Goal: Transaction & Acquisition: Purchase product/service

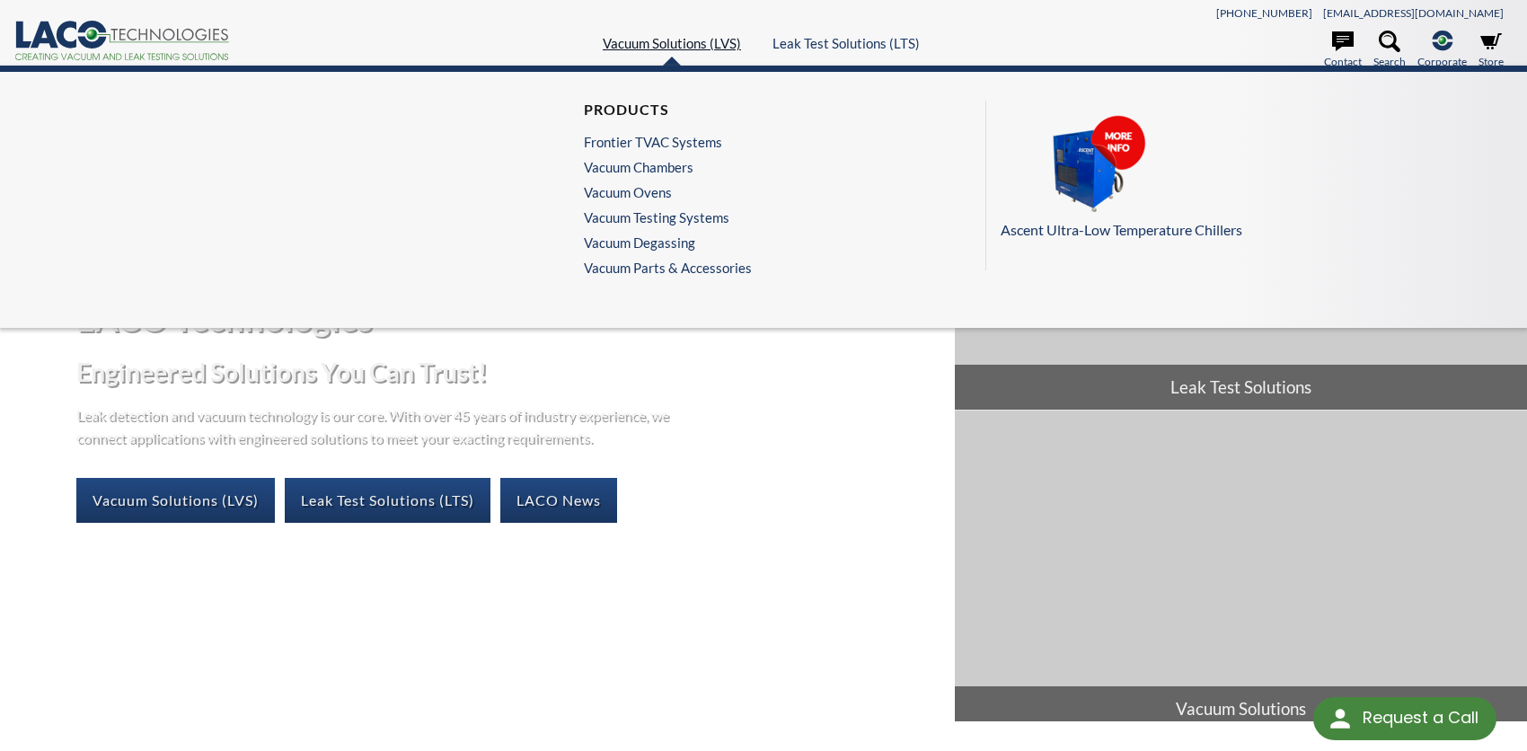
click at [647, 41] on link "Vacuum Solutions (LVS)" at bounding box center [672, 43] width 138 height 16
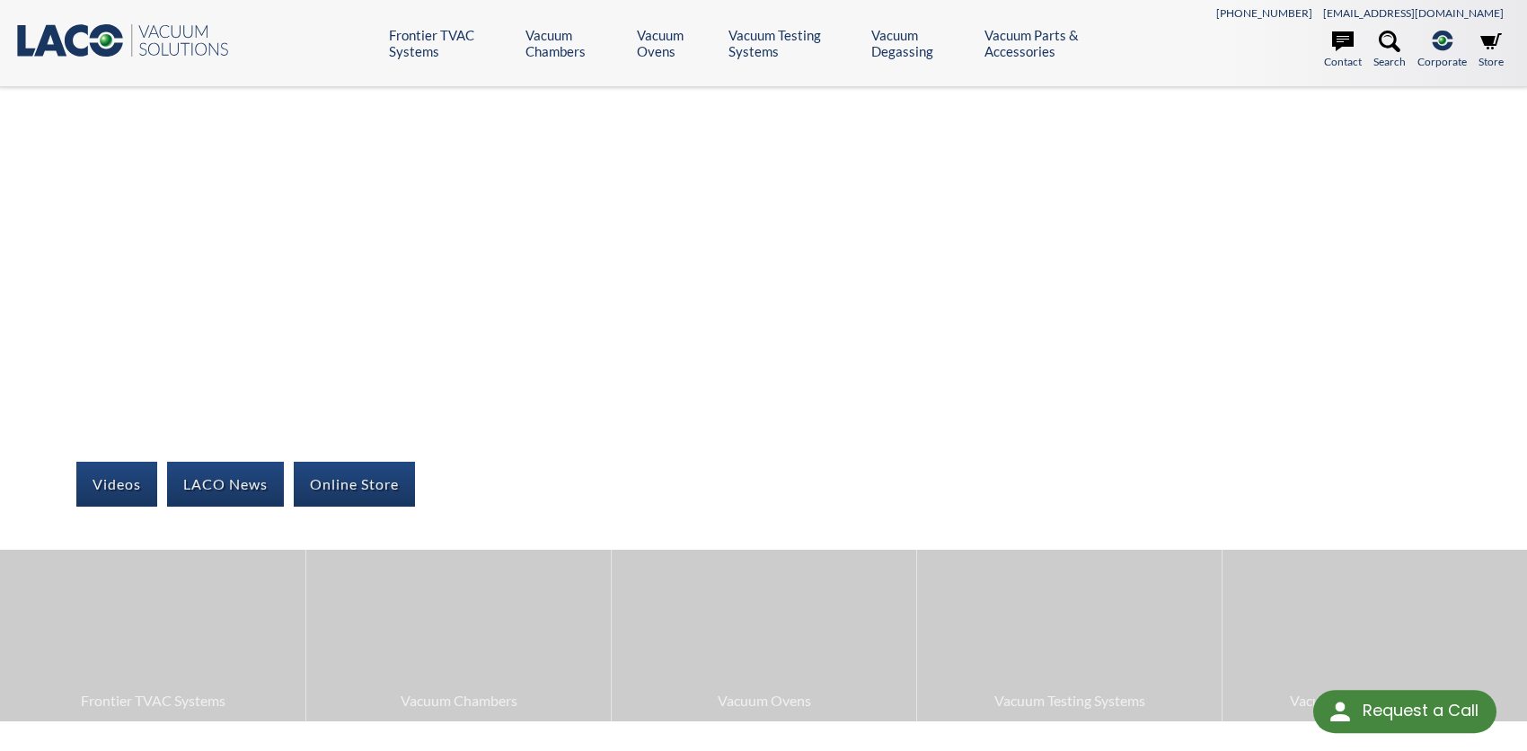
select select "Language Translate Widget"
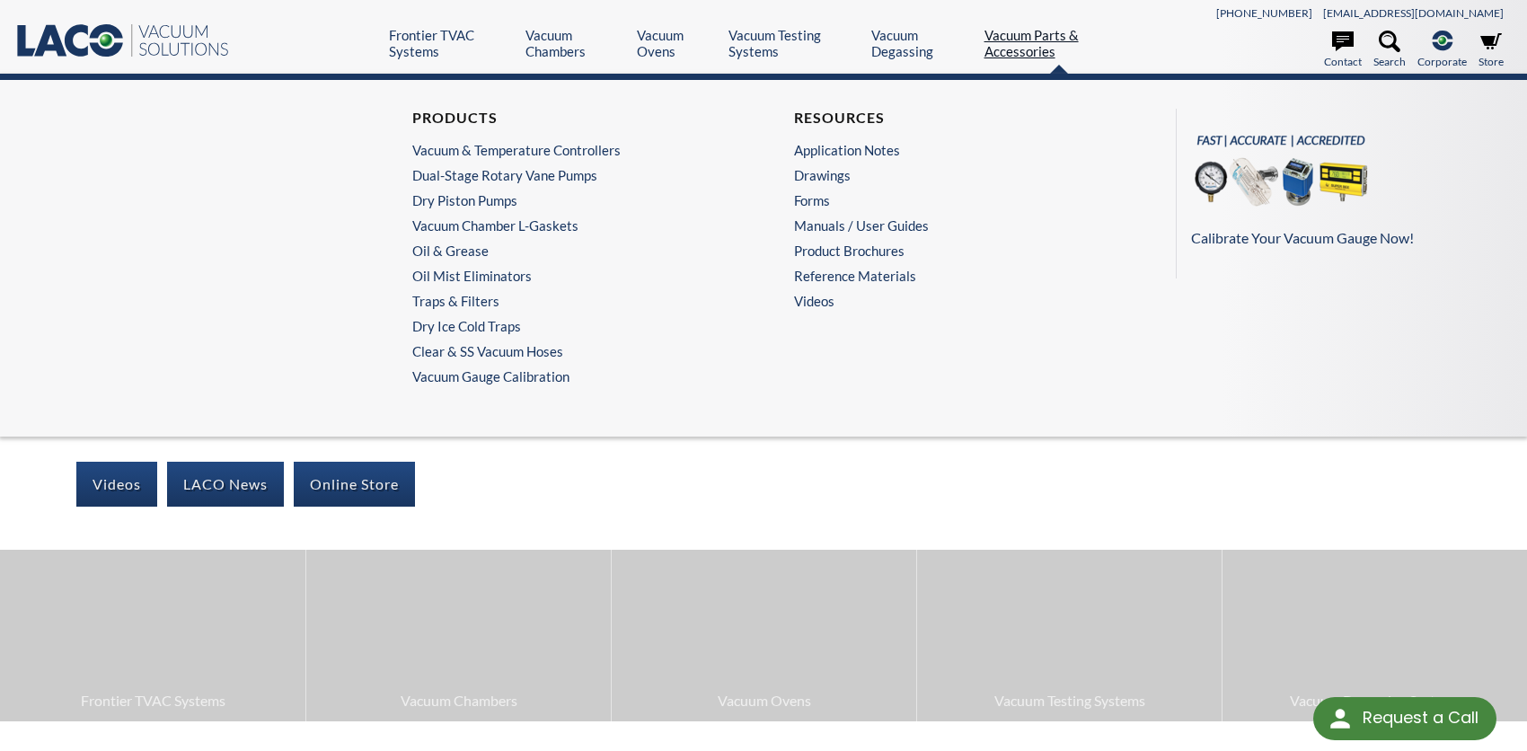
click at [1051, 39] on link "Vacuum Parts & Accessories" at bounding box center [1058, 43] width 149 height 32
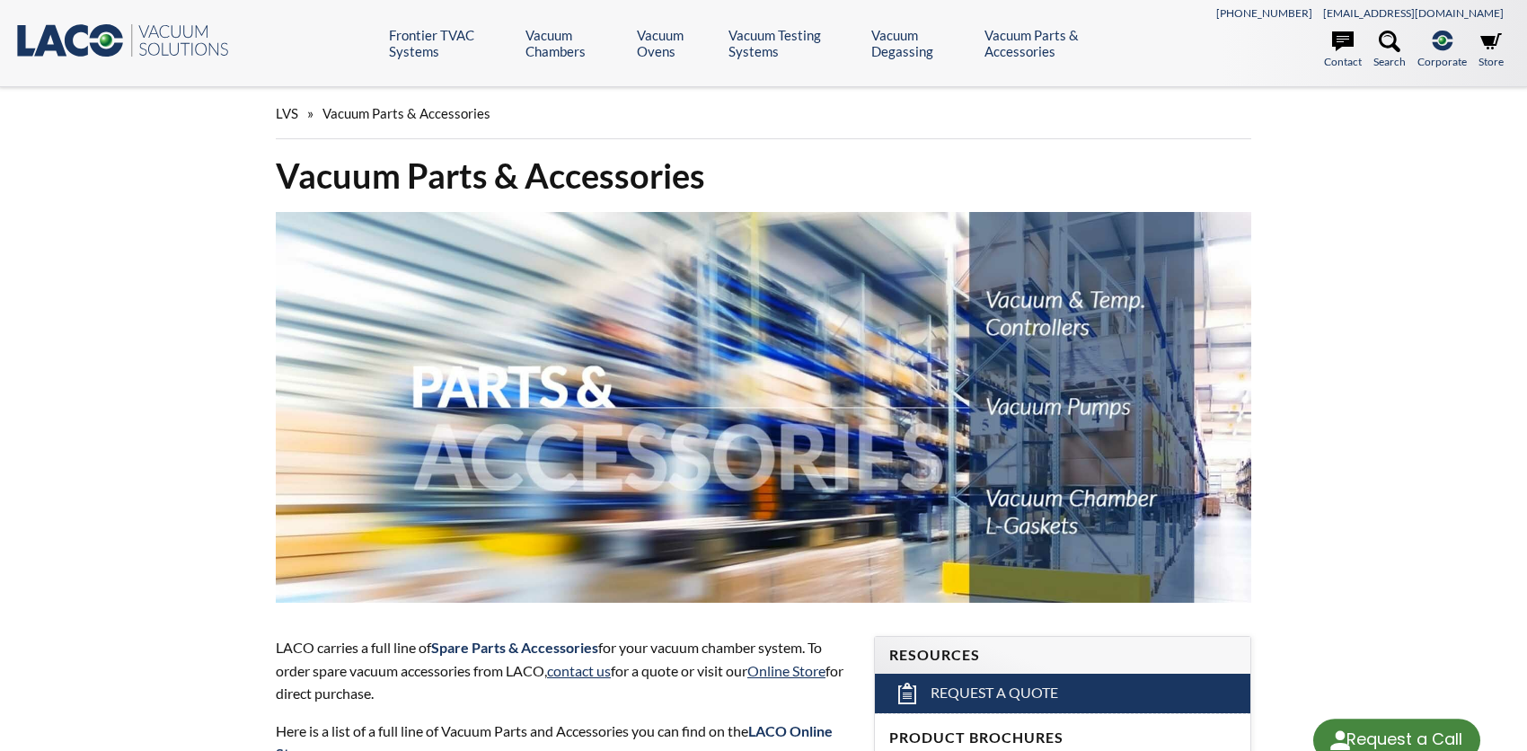
select select "Language Translate Widget"
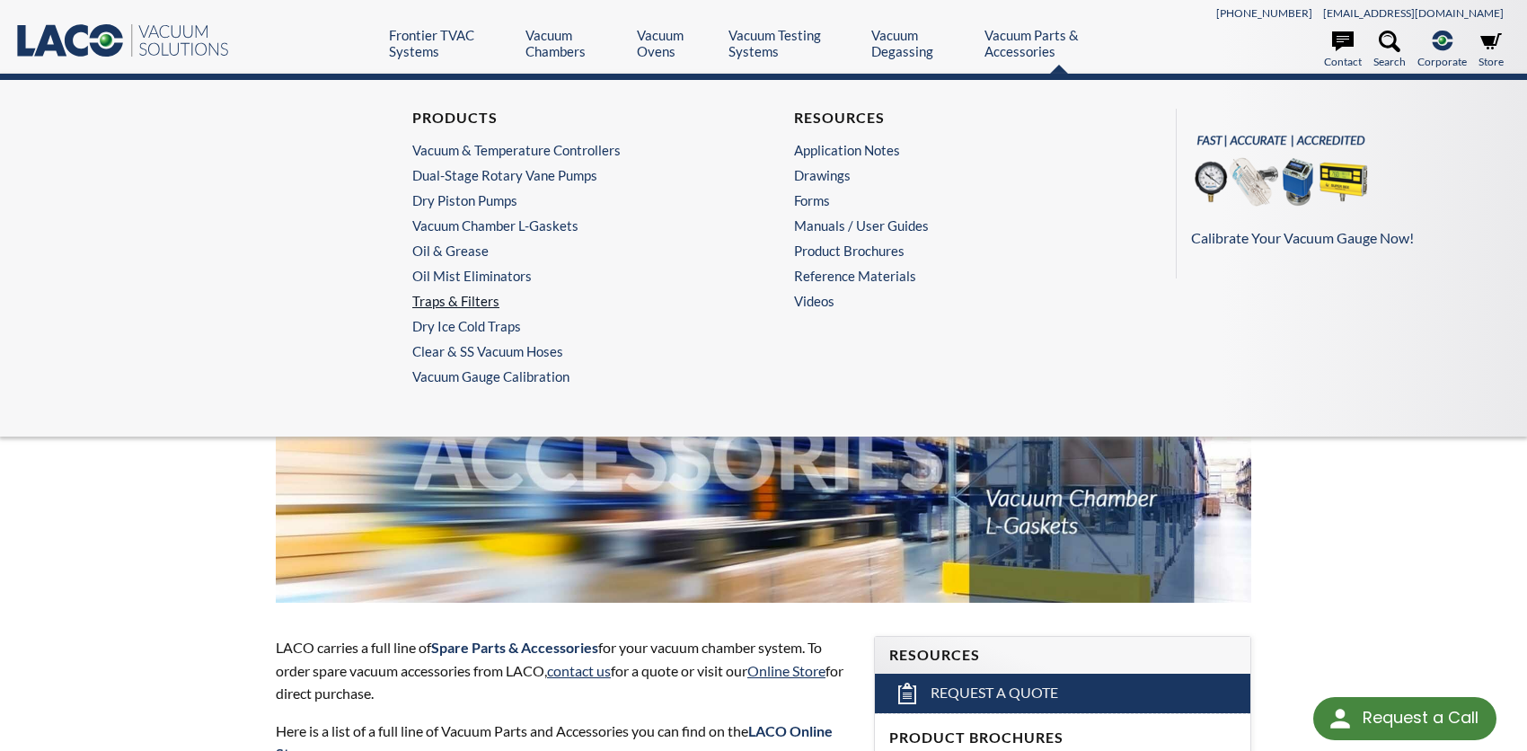
click at [484, 294] on link "Traps & Filters" at bounding box center [568, 301] width 312 height 16
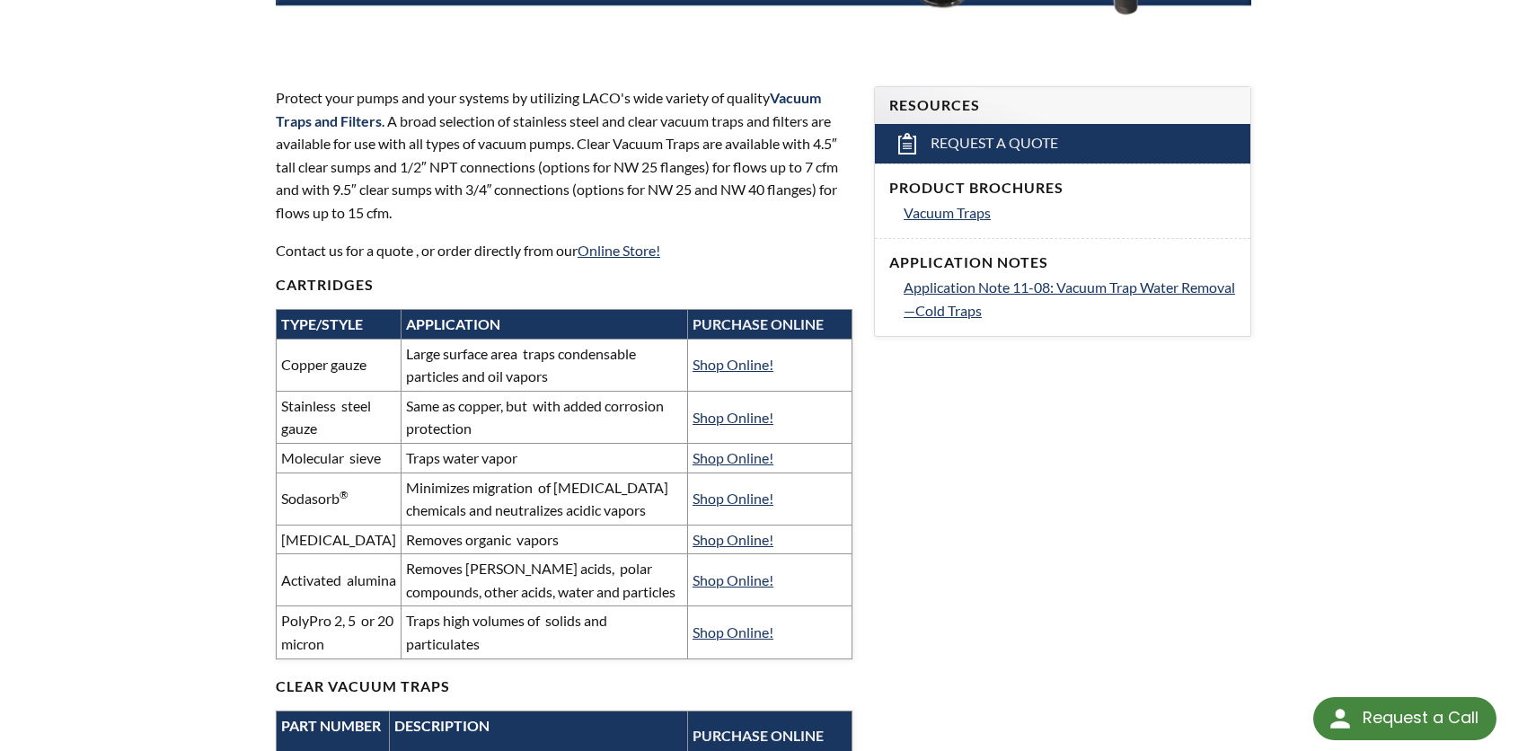
scroll to position [598, 0]
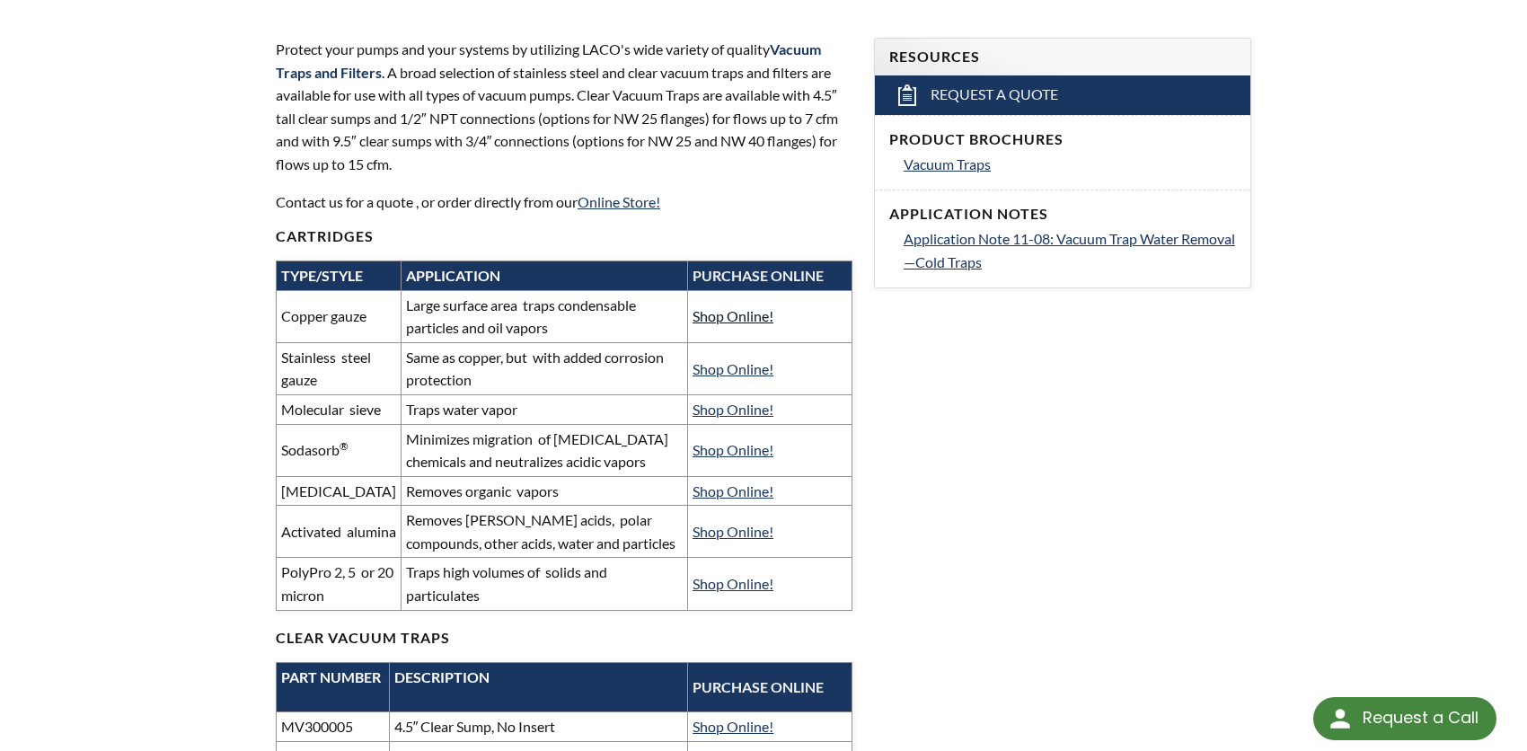
click at [748, 319] on link "Shop Online!" at bounding box center [732, 315] width 81 height 17
click at [345, 318] on td "Copper gauze" at bounding box center [339, 316] width 125 height 52
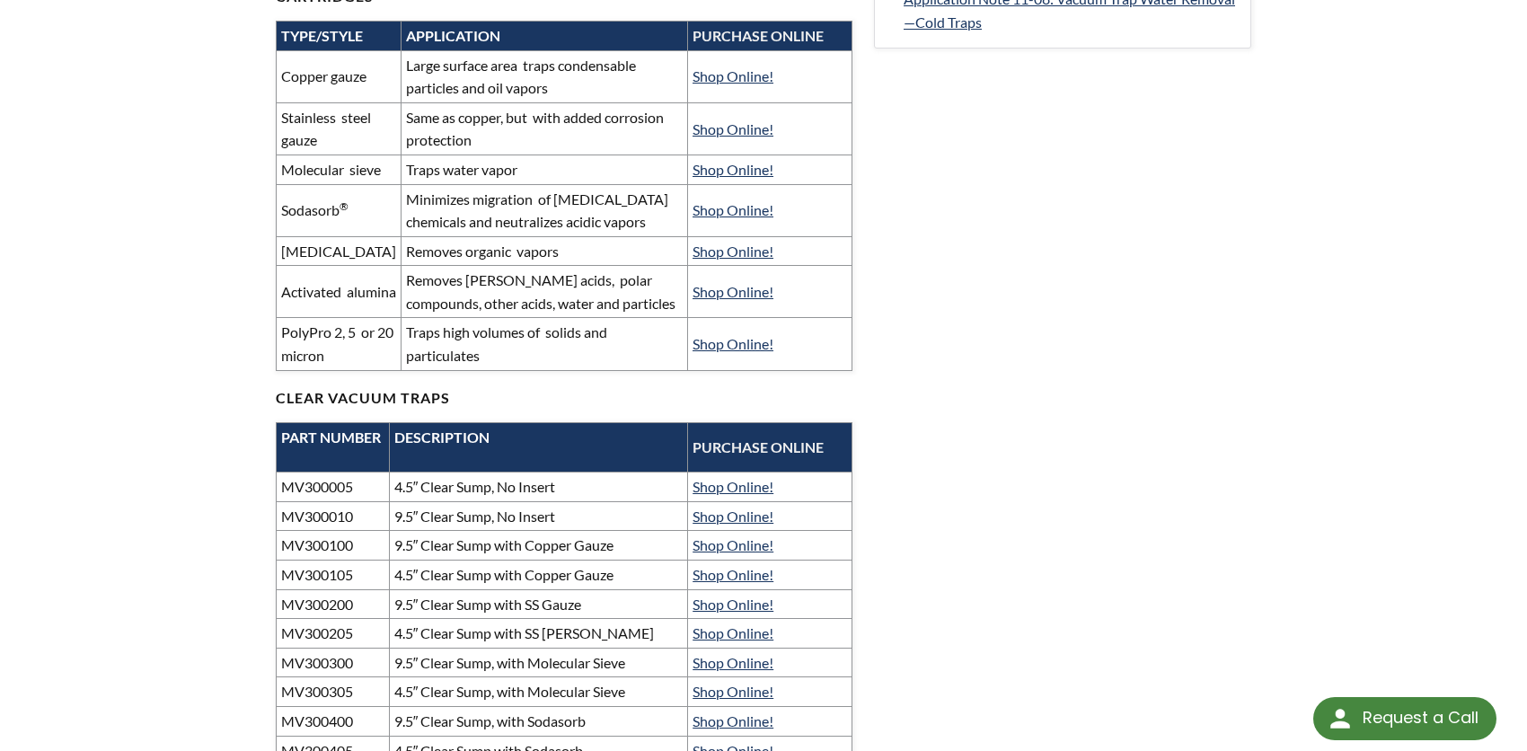
scroll to position [1078, 0]
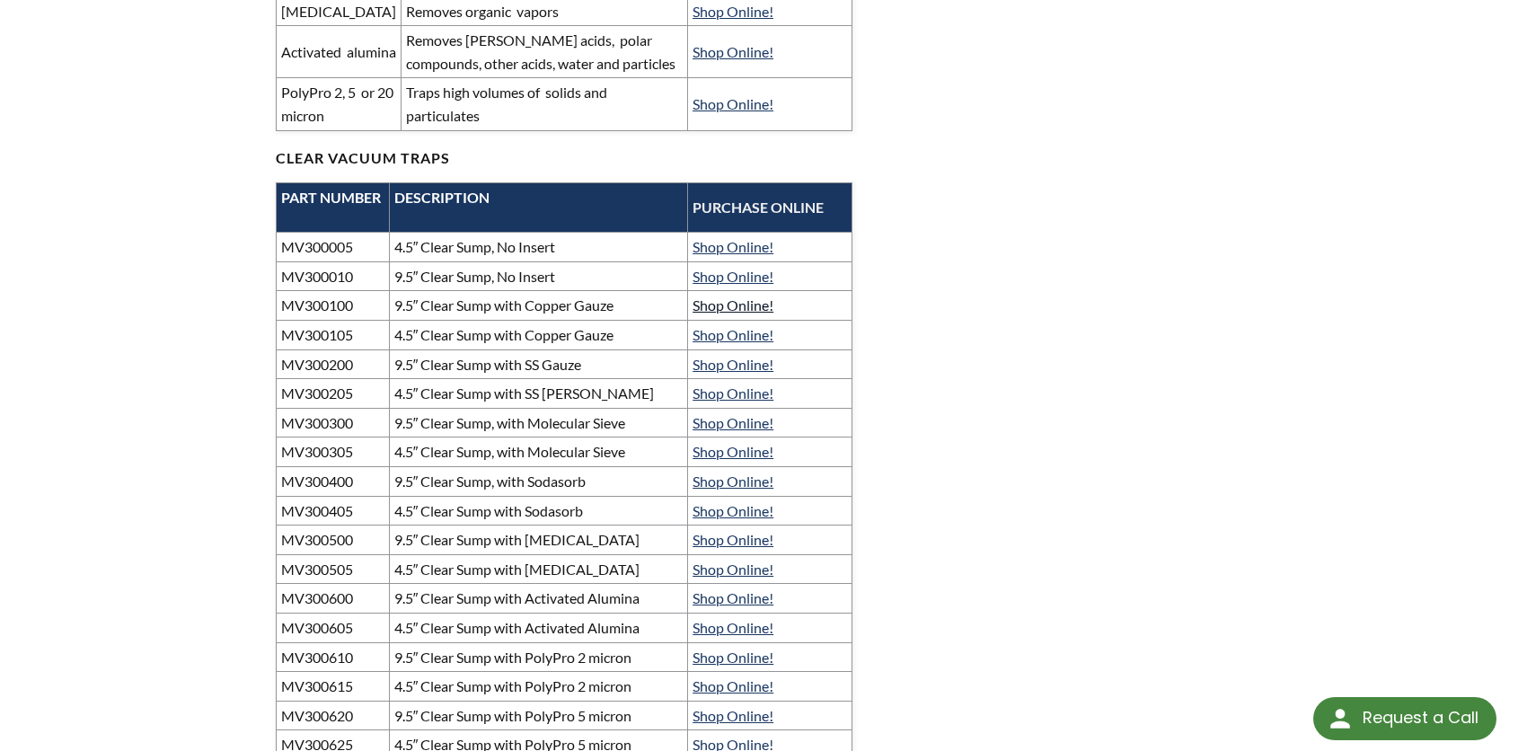
click at [733, 313] on link "Shop Online!" at bounding box center [732, 304] width 81 height 17
drag, startPoint x: 630, startPoint y: 329, endPoint x: 529, endPoint y: 325, distance: 101.5
click at [529, 321] on td "9.5″ Clear Sump with Copper Gauze" at bounding box center [538, 306] width 298 height 30
copy td "Copper Gauze"
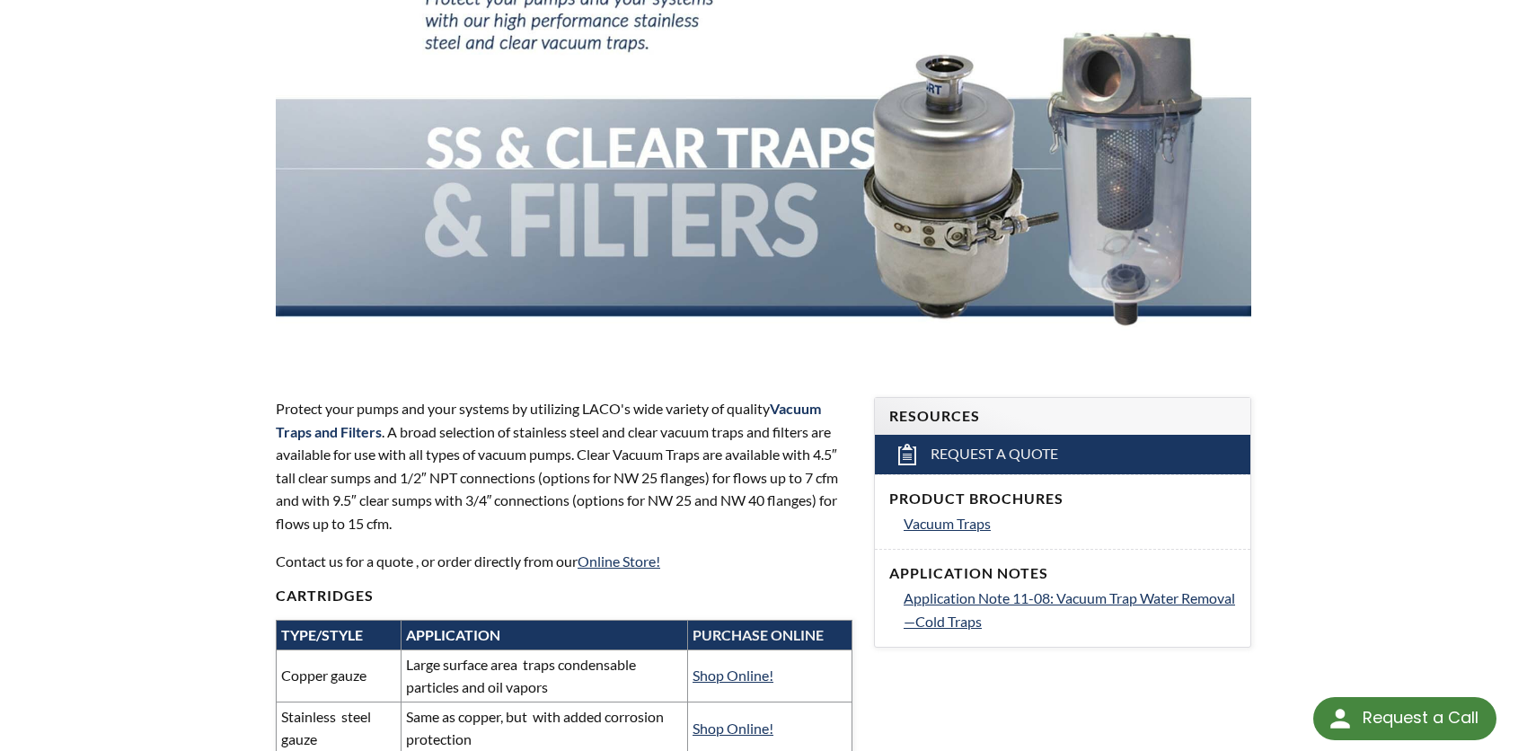
scroll to position [0, 0]
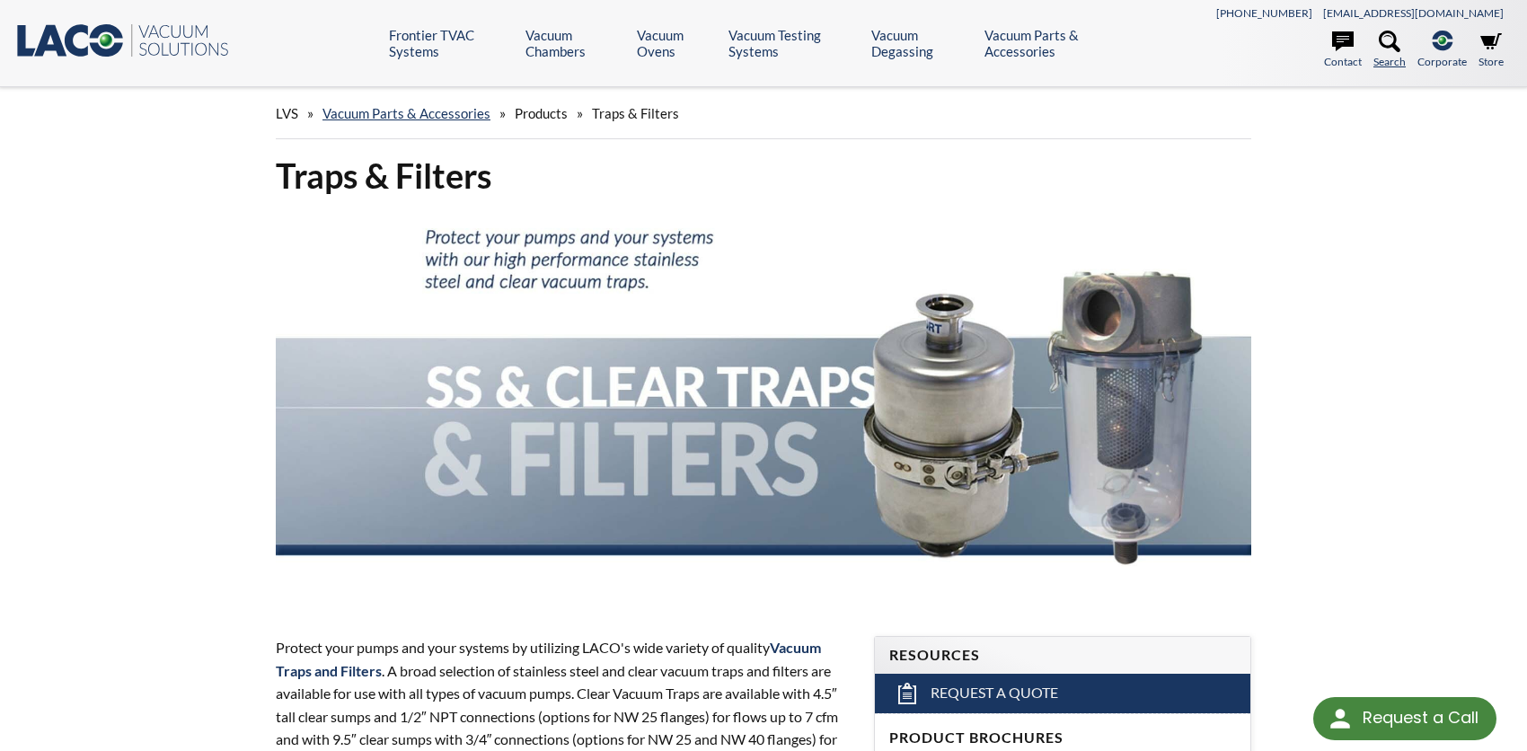
click at [1385, 35] on icon at bounding box center [1389, 42] width 22 height 22
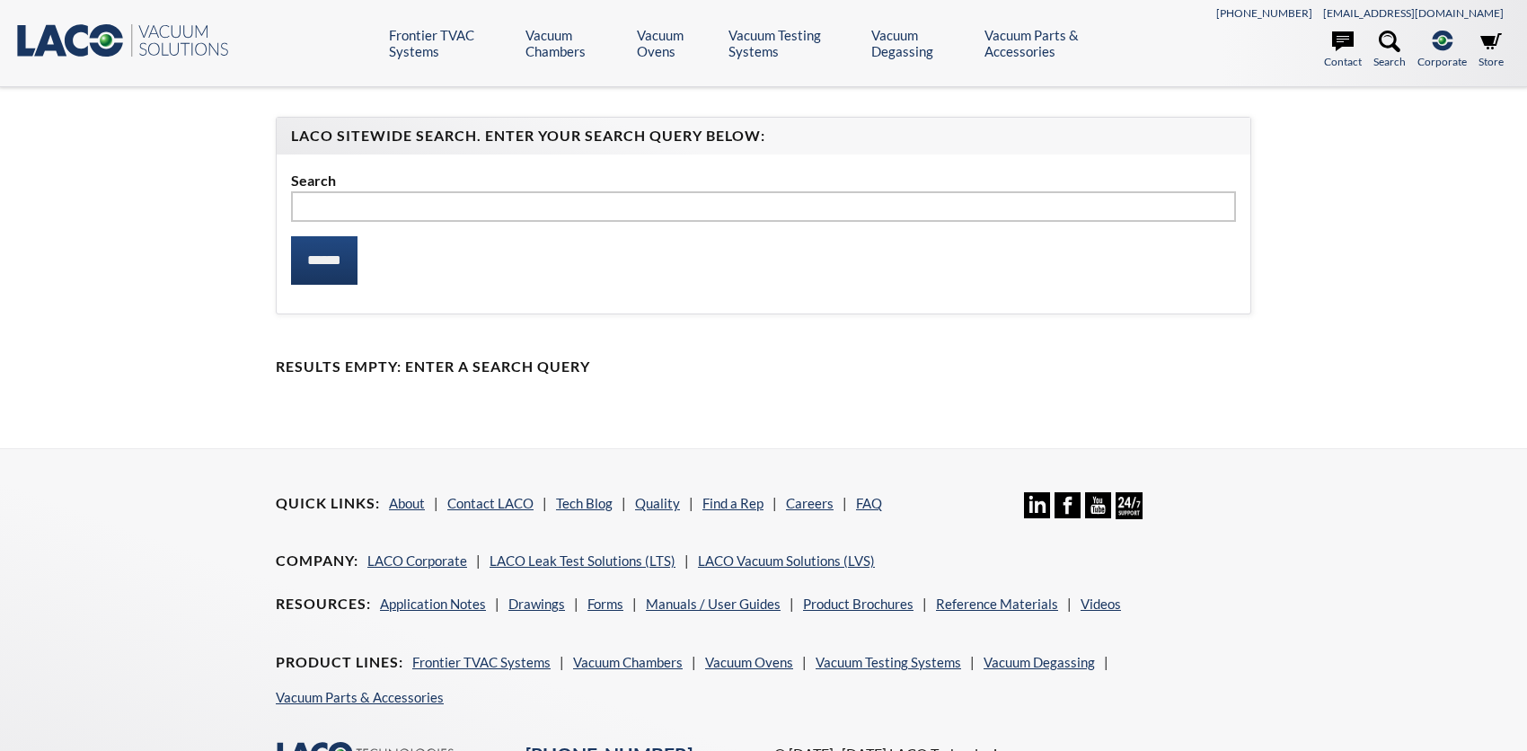
select select "Language Translate Widget"
type input "**********"
click at [291, 236] on input "******" at bounding box center [324, 260] width 66 height 48
click at [345, 275] on input "******" at bounding box center [324, 260] width 66 height 48
select select "Language Translate Widget"
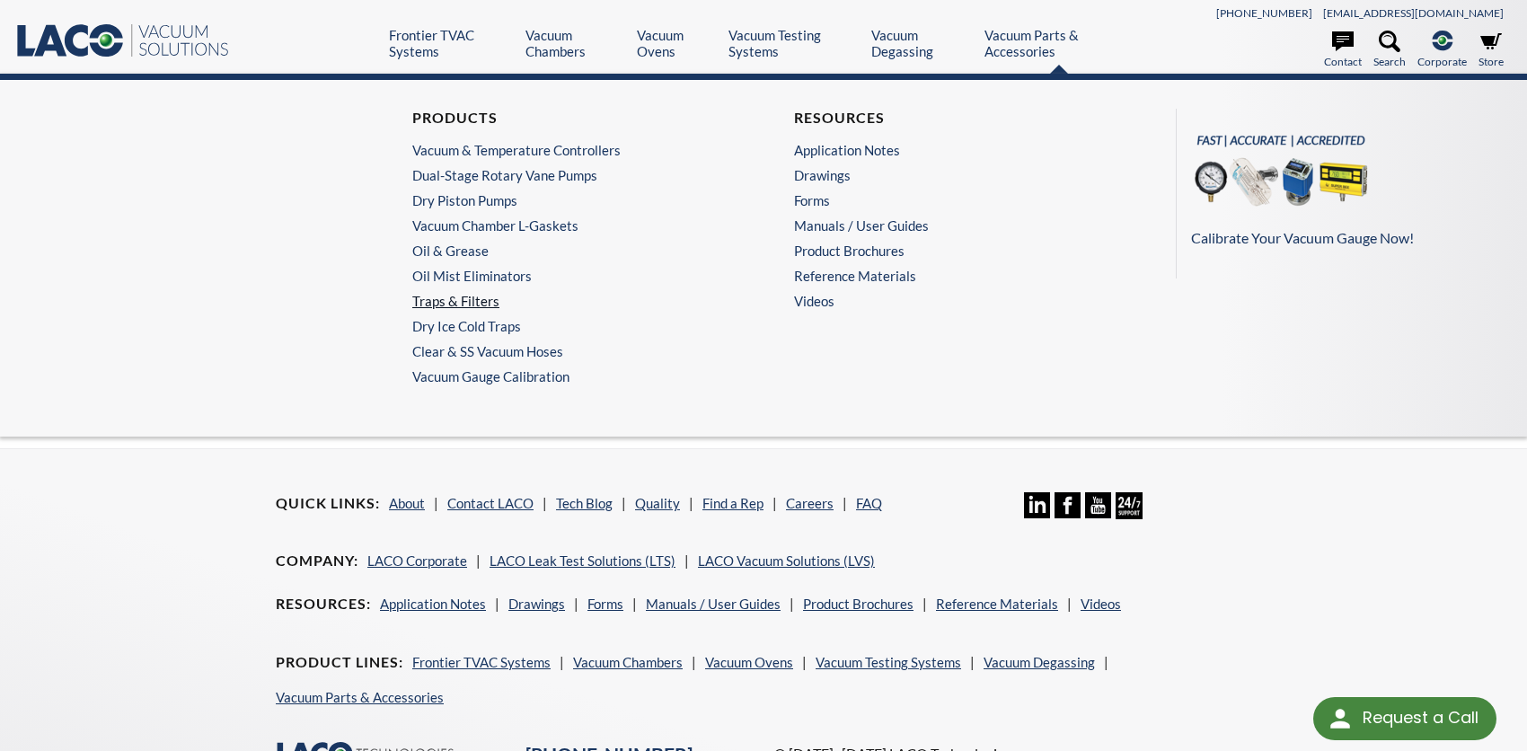
click at [480, 299] on link "Traps & Filters" at bounding box center [568, 301] width 312 height 16
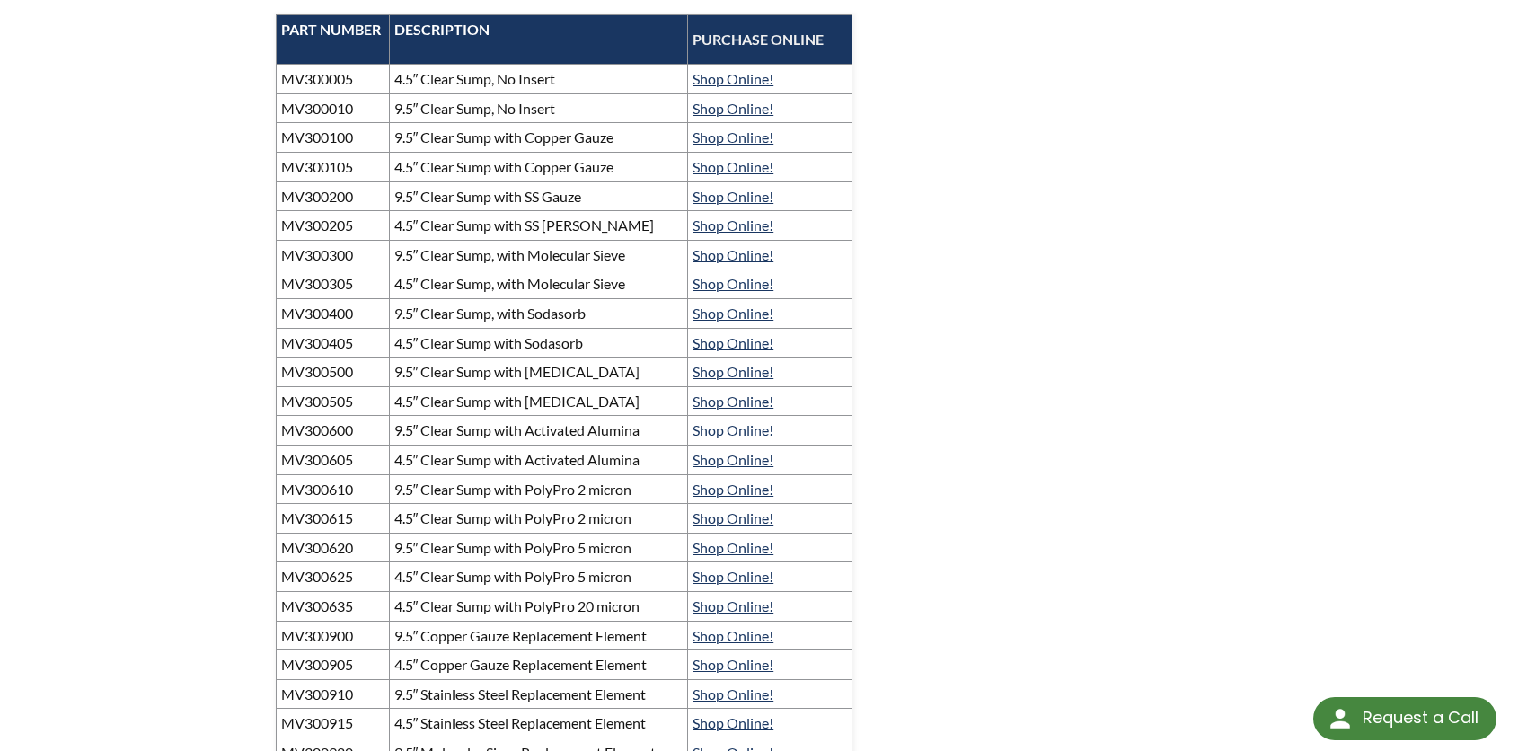
scroll to position [979, 0]
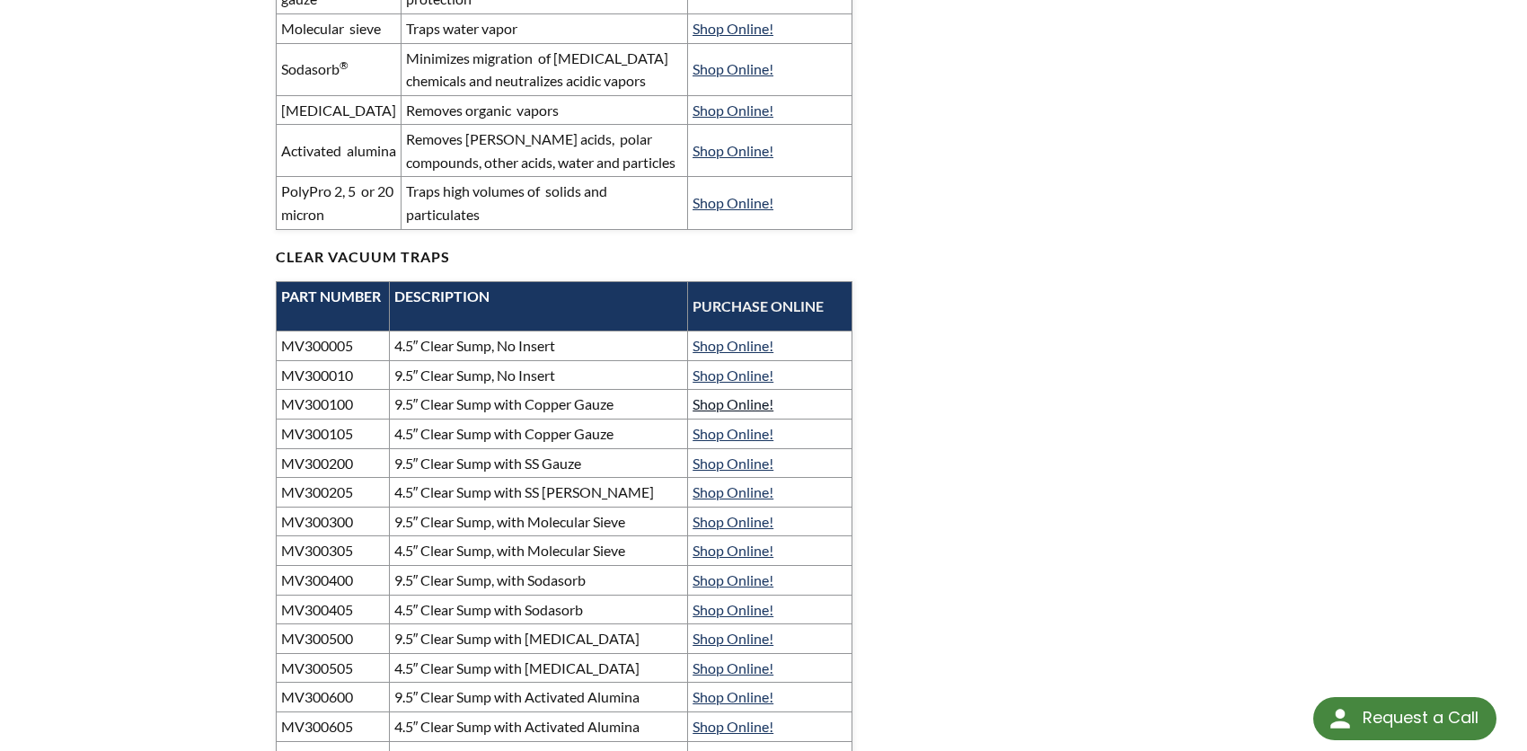
click at [736, 412] on link "Shop Online!" at bounding box center [732, 403] width 81 height 17
click at [519, 419] on td "9.5″ Clear Sump with Copper Gauze" at bounding box center [538, 405] width 298 height 30
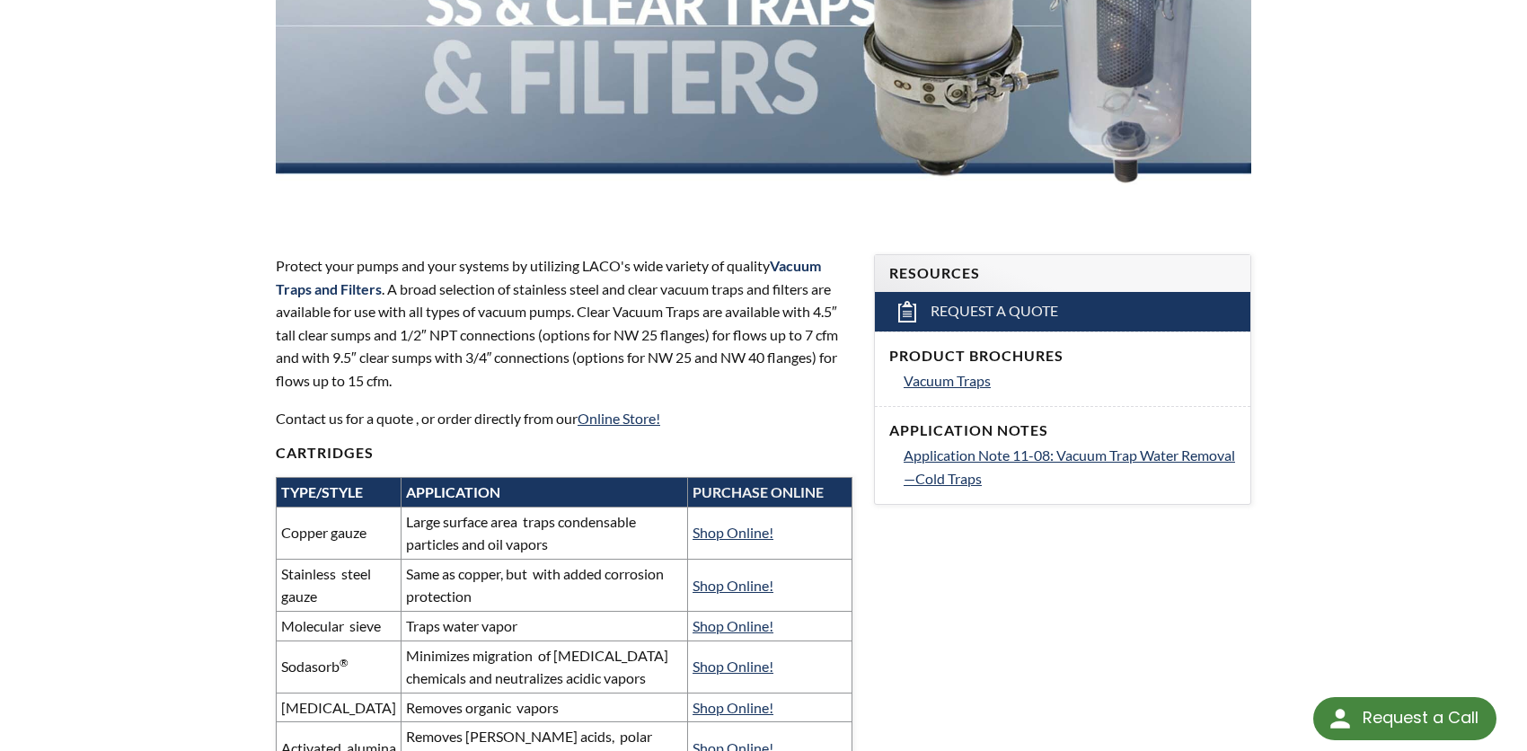
scroll to position [380, 0]
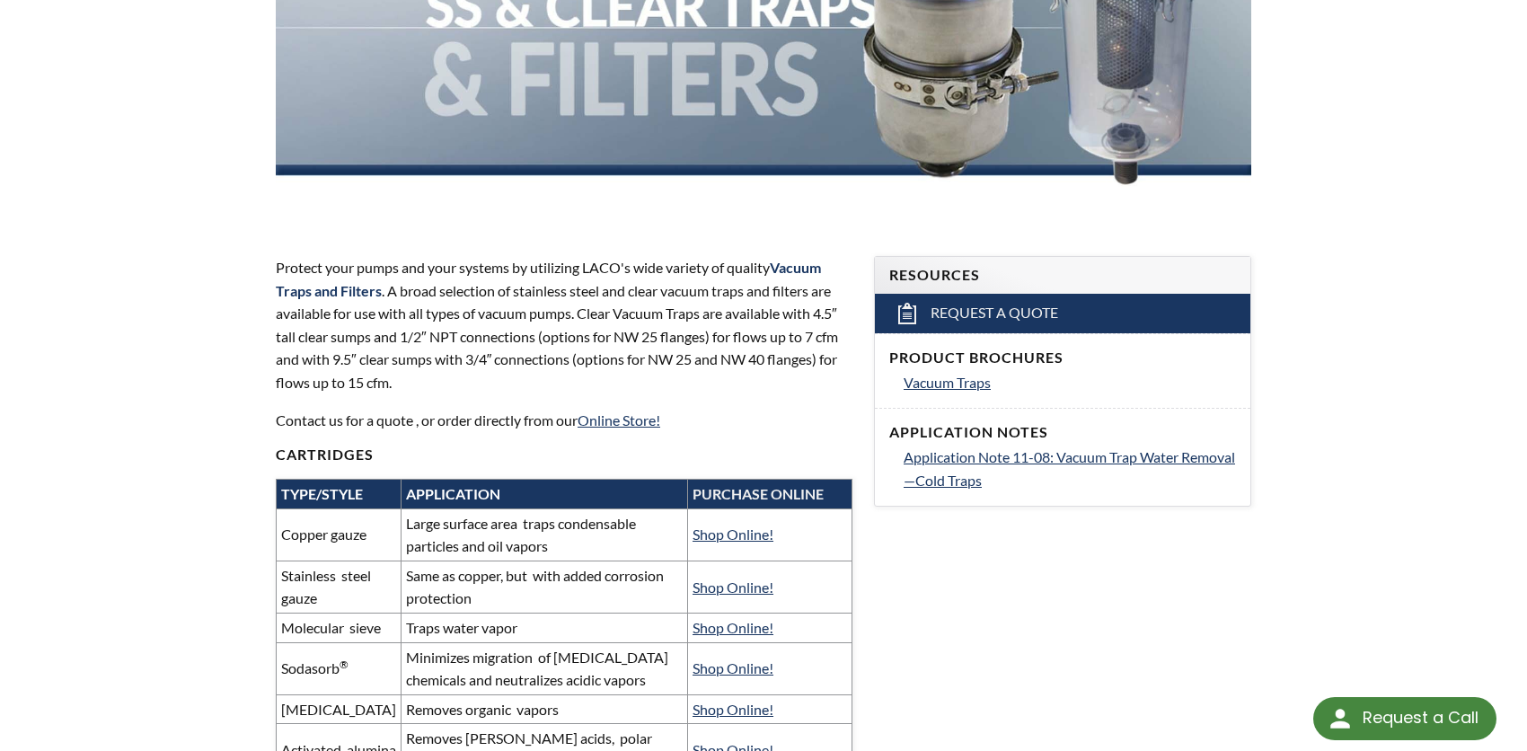
click at [321, 288] on strong "Vacuum Traps and Filters" at bounding box center [548, 279] width 545 height 40
click at [644, 421] on link "Online Store!" at bounding box center [618, 419] width 83 height 17
